Goal: Transaction & Acquisition: Book appointment/travel/reservation

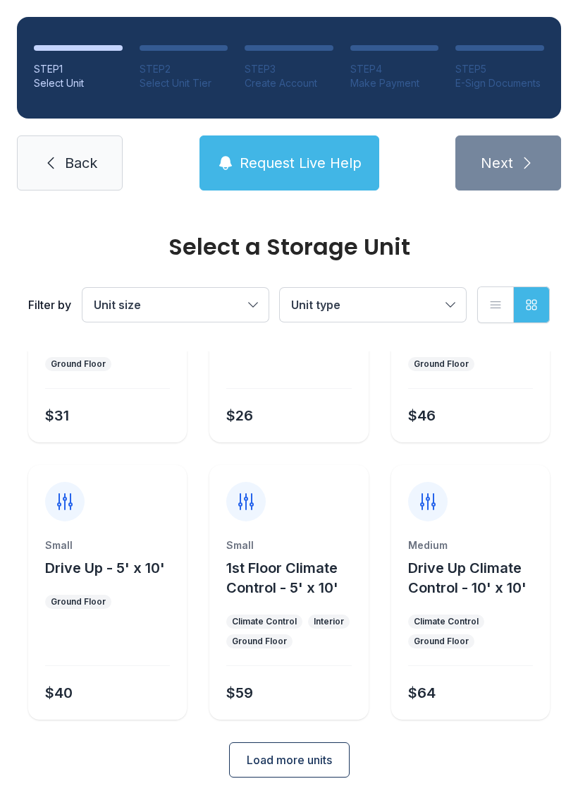
scroll to position [167, 0]
click at [513, 569] on span "Drive Up Climate Control - 10' x 10'" at bounding box center [467, 577] width 119 height 37
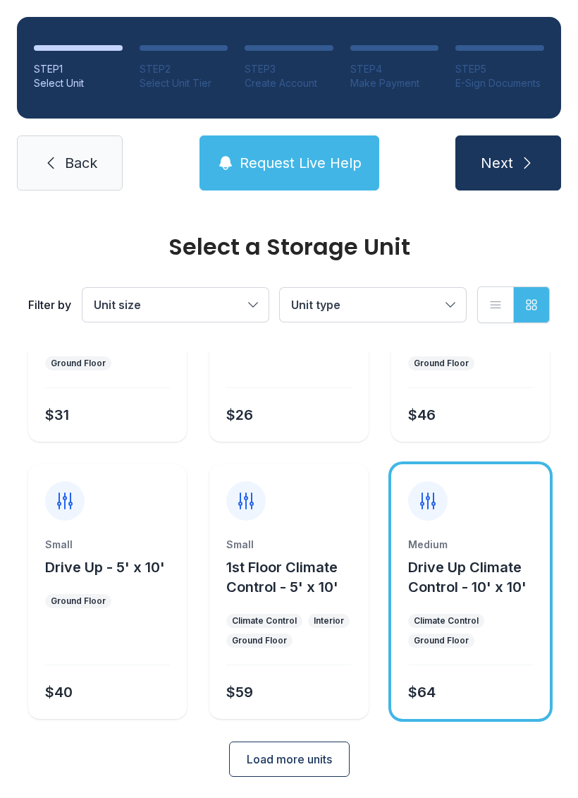
click at [542, 164] on button "Next" at bounding box center [509, 162] width 106 height 55
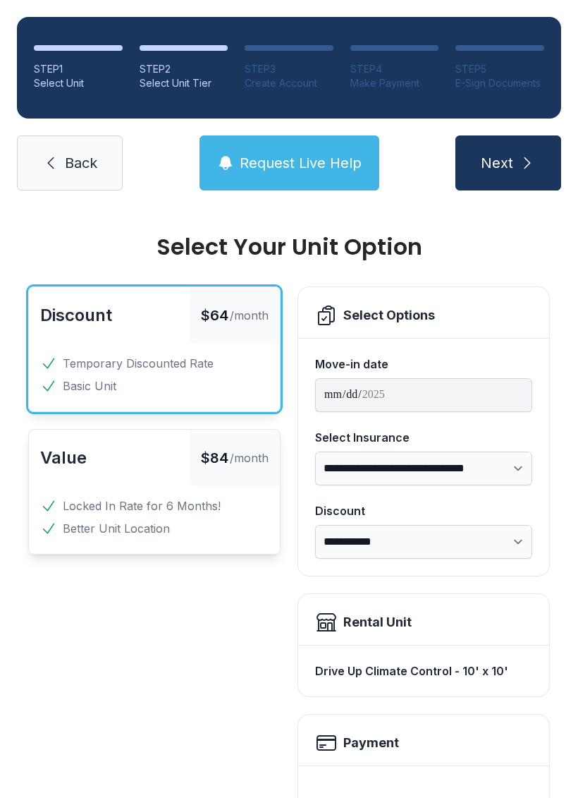
click at [356, 376] on label "**********" at bounding box center [423, 384] width 217 height 56
click at [73, 174] on link "Back" at bounding box center [70, 162] width 106 height 55
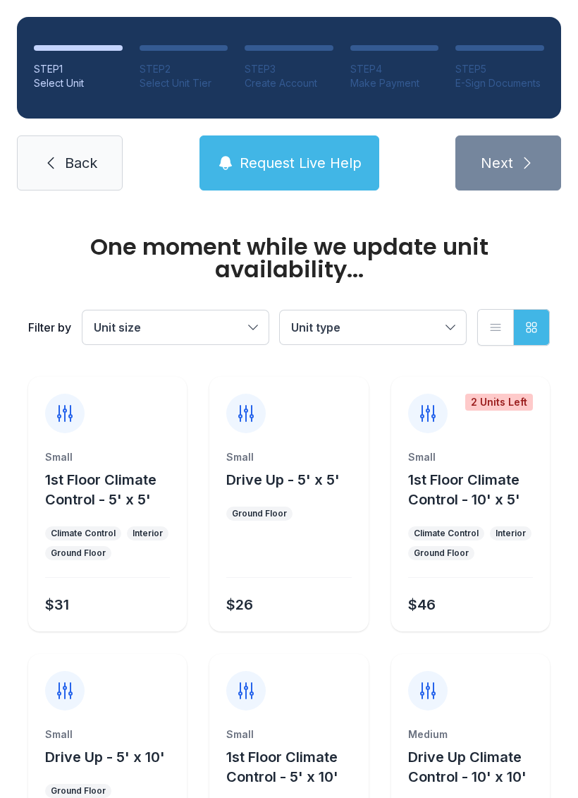
click at [61, 181] on link "Back" at bounding box center [70, 162] width 106 height 55
